Goal: Use online tool/utility: Utilize a website feature to perform a specific function

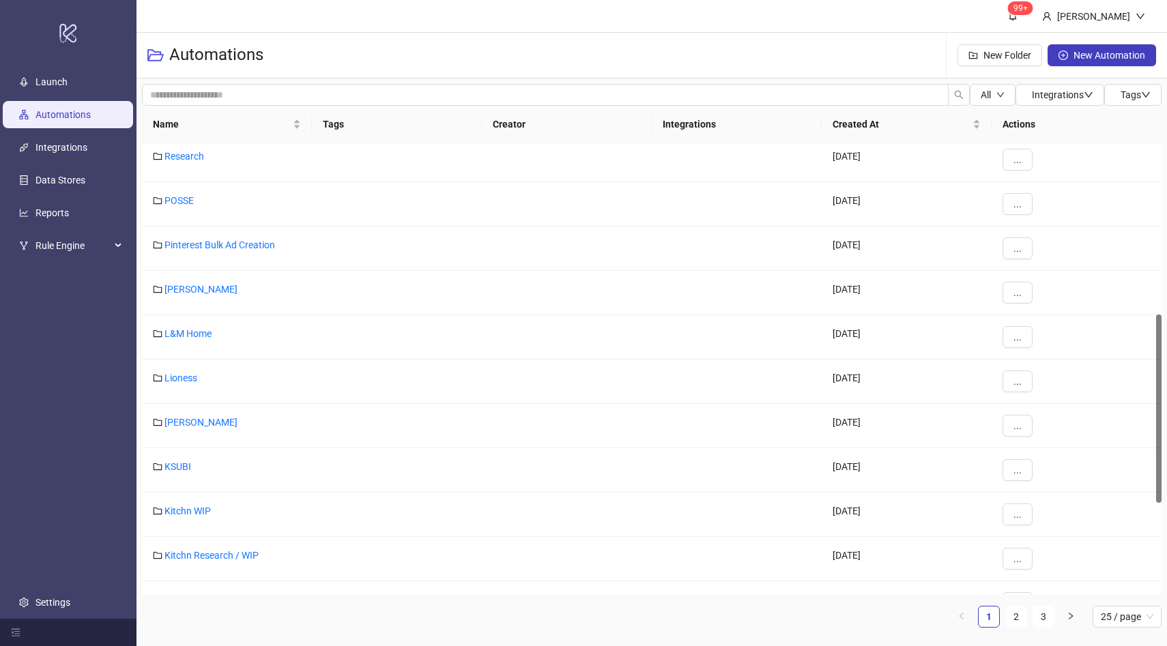
scroll to position [409, 0]
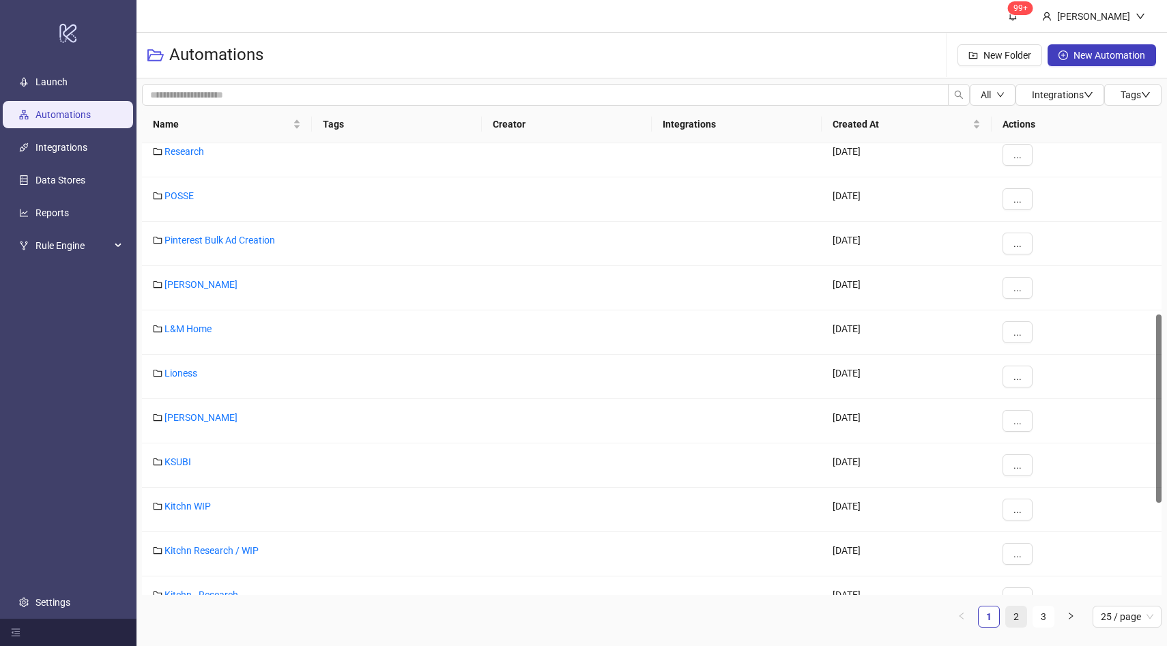
click at [1013, 617] on link "2" at bounding box center [1016, 617] width 20 height 20
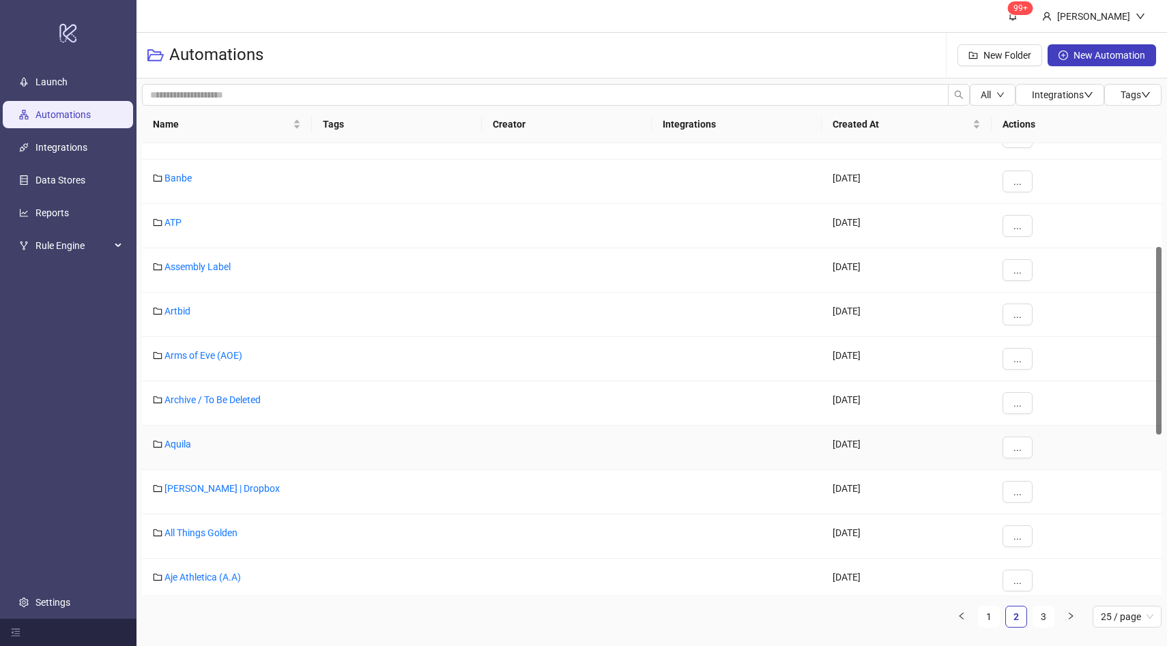
scroll to position [248, 0]
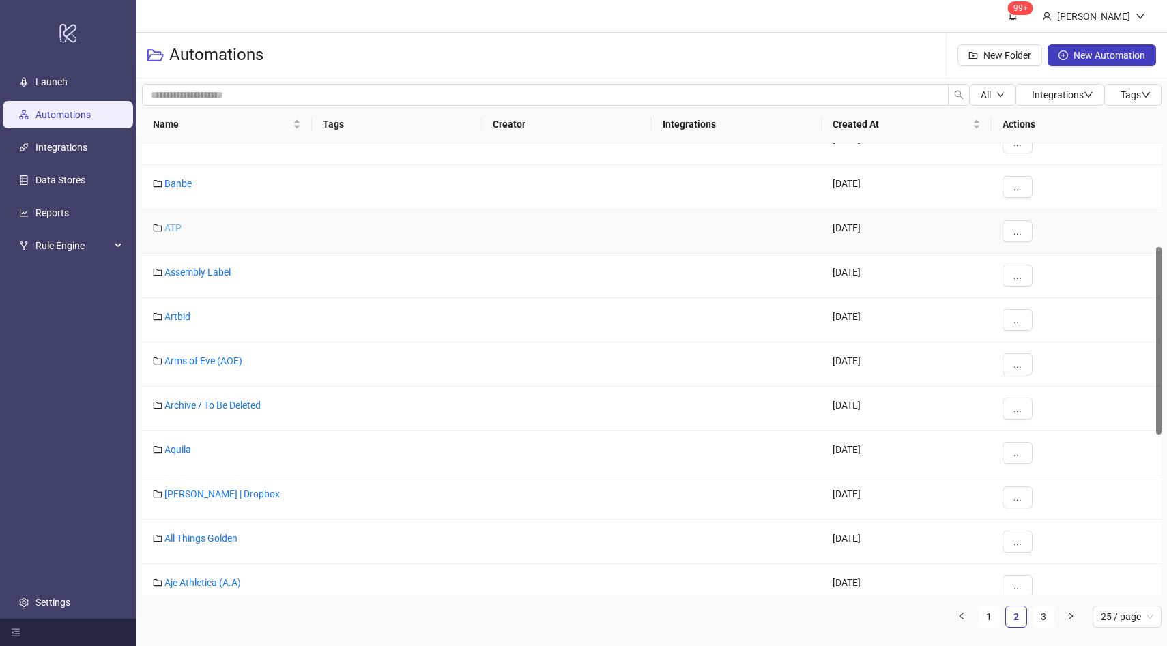
click at [170, 226] on link "ATP" at bounding box center [172, 227] width 17 height 11
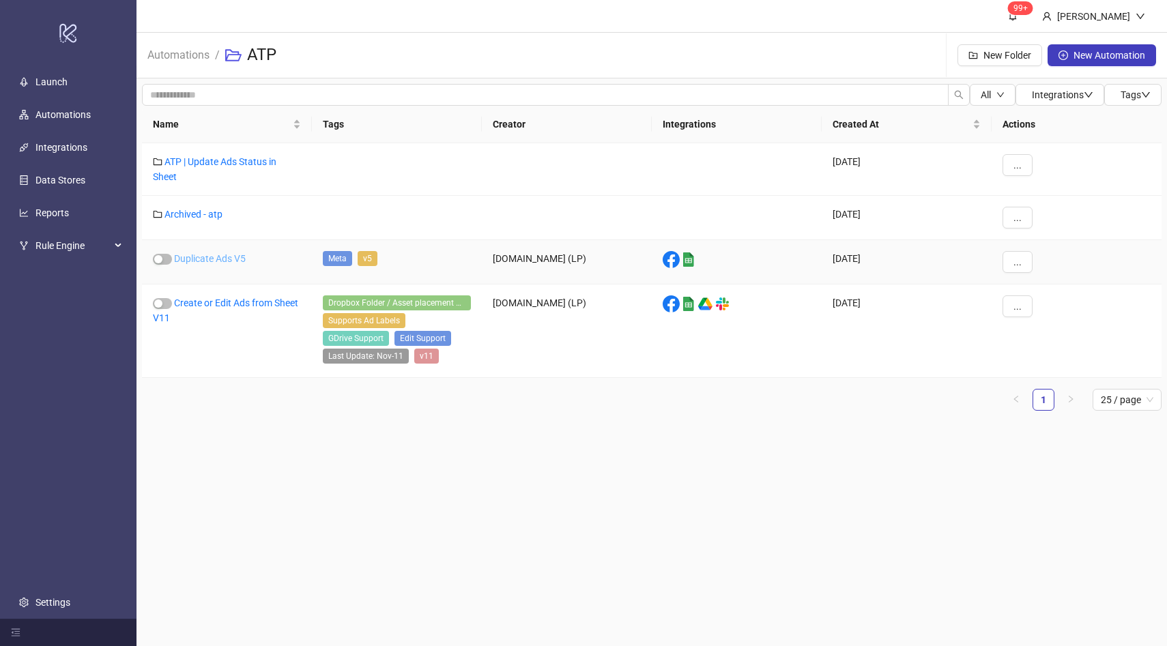
click at [222, 260] on link "Duplicate Ads V5" at bounding box center [210, 258] width 72 height 11
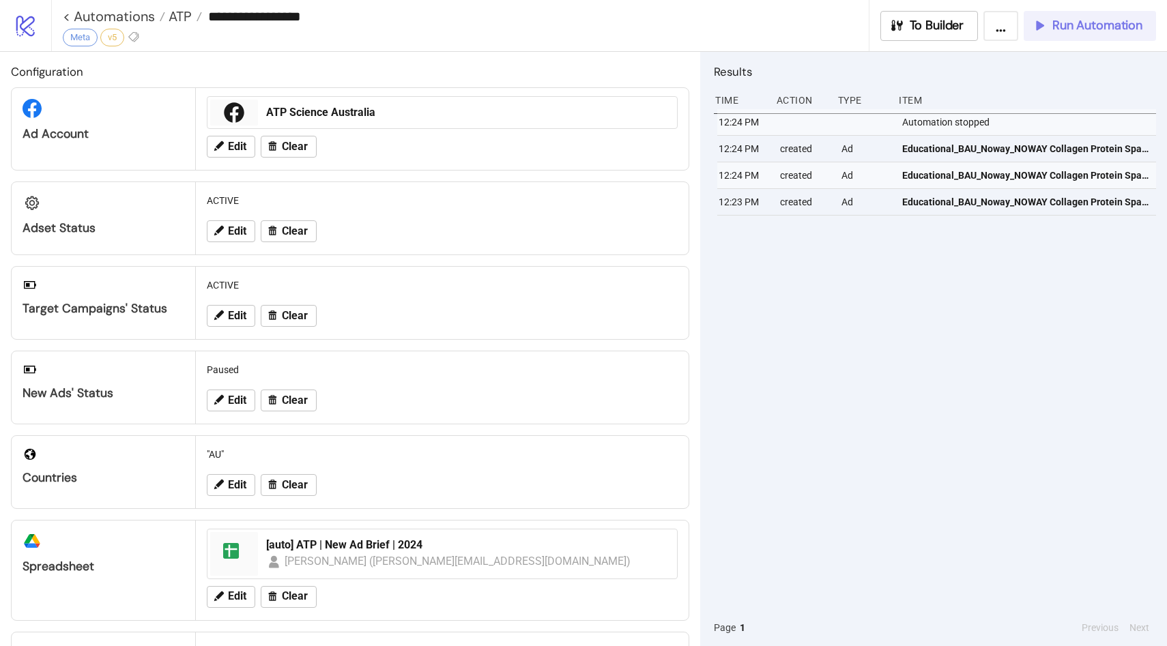
click at [1075, 20] on span "Run Automation" at bounding box center [1097, 26] width 90 height 16
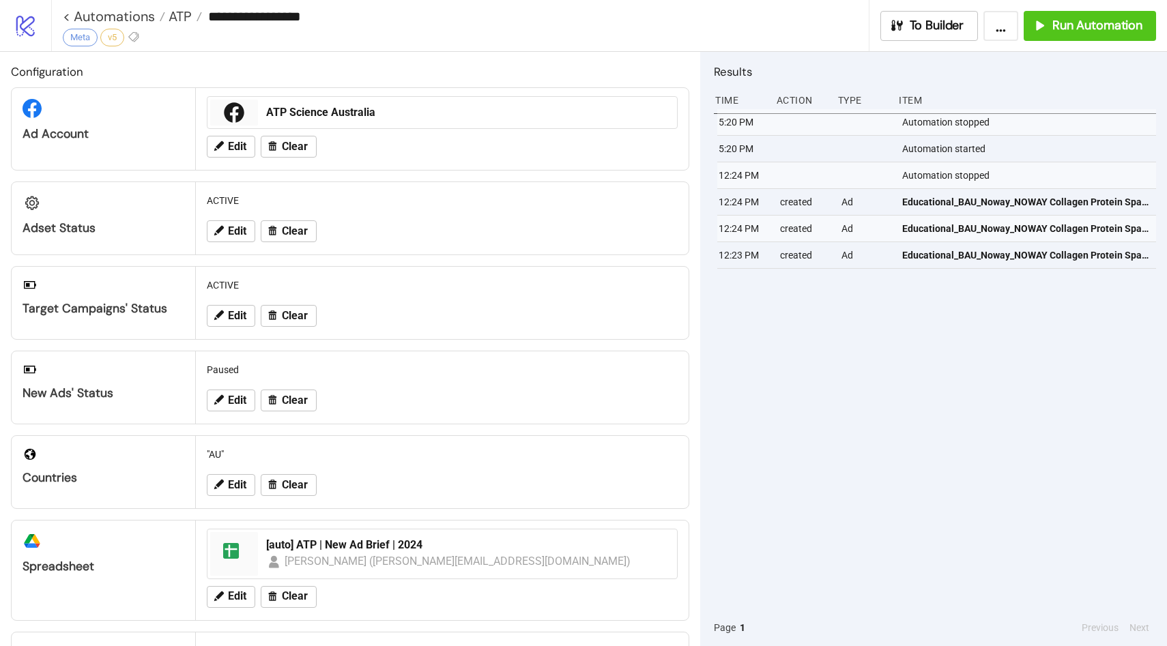
click at [1050, 371] on div "5:20 PM Automation stopped 5:20 PM Automation started 12:24 PM Automation stopp…" at bounding box center [935, 359] width 442 height 500
click at [1084, 27] on span "Run Automation" at bounding box center [1097, 26] width 90 height 16
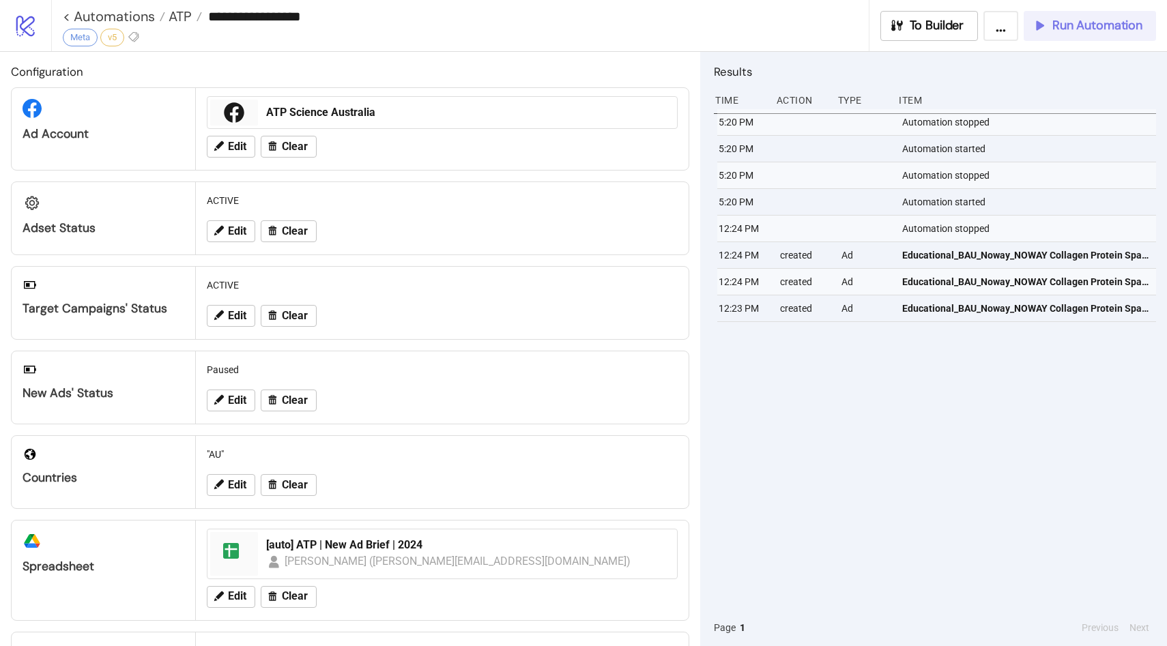
click at [1065, 25] on span "Run Automation" at bounding box center [1097, 26] width 90 height 16
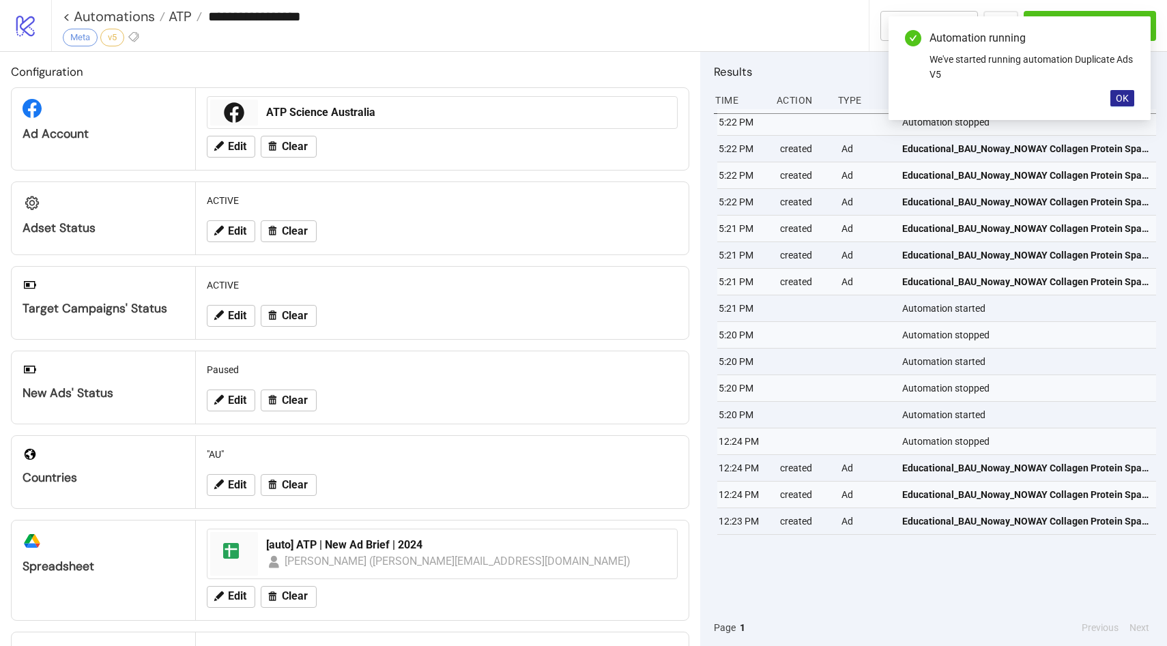
click at [1127, 102] on span "OK" at bounding box center [1122, 98] width 13 height 11
